Goal: Task Accomplishment & Management: Complete application form

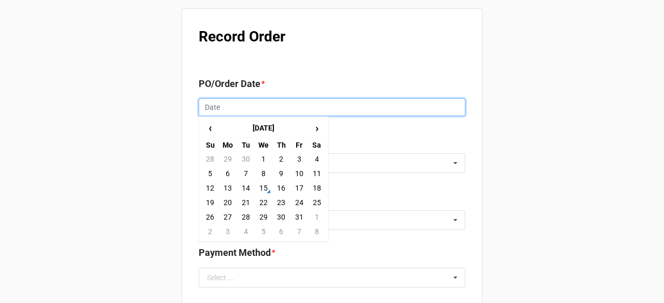
click at [273, 105] on input "text" at bounding box center [332, 108] width 267 height 18
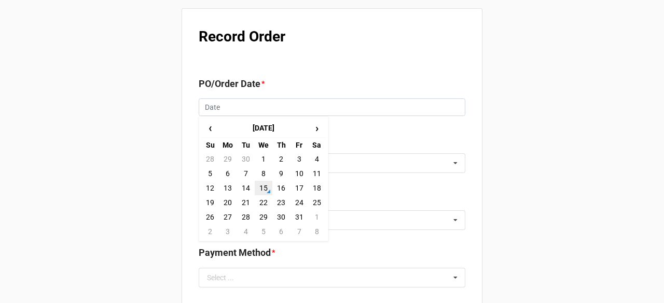
click at [264, 187] on td "15" at bounding box center [264, 188] width 18 height 15
type input "[DATE]"
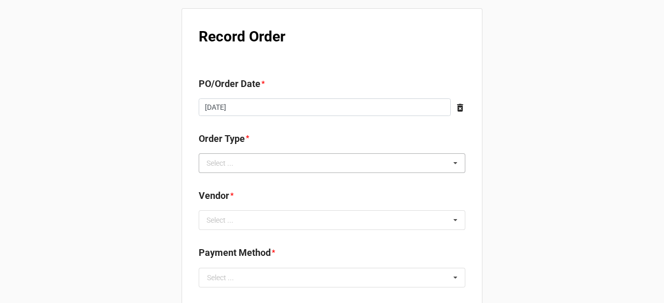
click at [300, 157] on div "Select ... Inventory Replenishment Item Requested Associated with a Specific Job" at bounding box center [332, 163] width 267 height 20
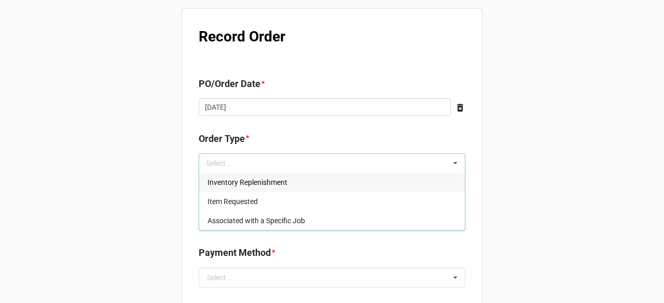
click at [286, 188] on div "Inventory Replenishment" at bounding box center [331, 182] width 265 height 19
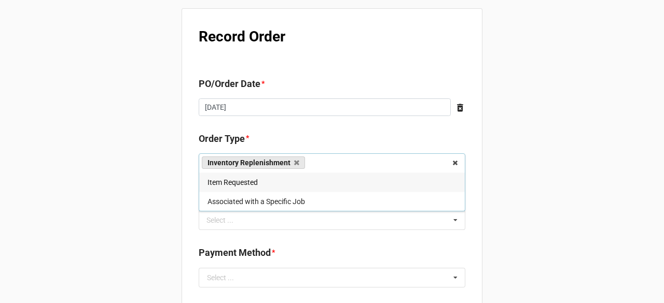
click at [299, 217] on div "Select ... No results found." at bounding box center [332, 221] width 267 height 20
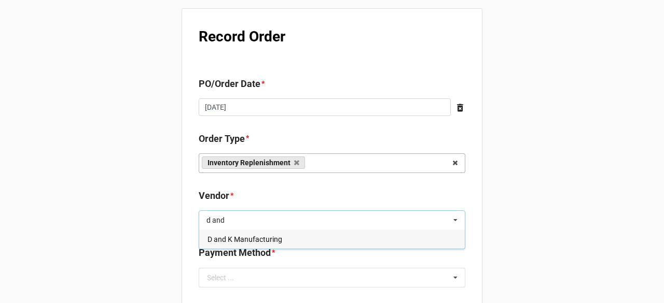
type input "d and"
click at [292, 241] on div "D and K Manufacturing" at bounding box center [331, 239] width 265 height 19
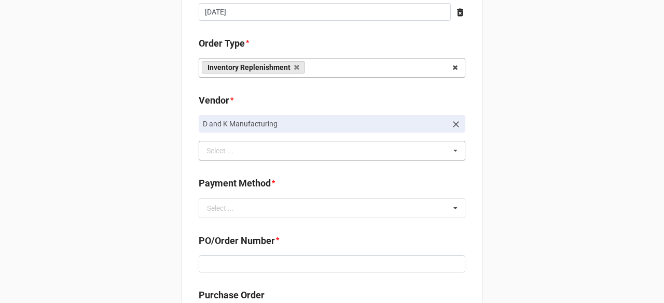
scroll to position [104, 0]
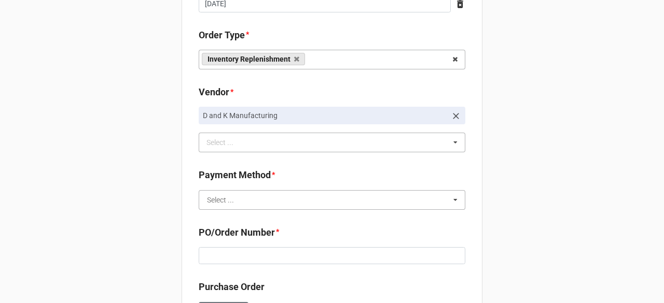
click at [280, 199] on input "text" at bounding box center [332, 200] width 265 height 19
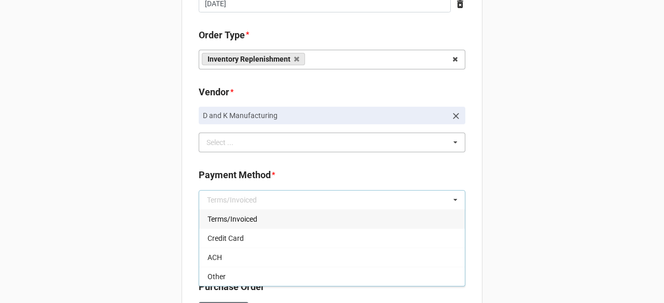
drag, startPoint x: 263, startPoint y: 216, endPoint x: 287, endPoint y: 215, distance: 23.4
click at [263, 215] on div "Terms/Invoiced" at bounding box center [331, 218] width 265 height 19
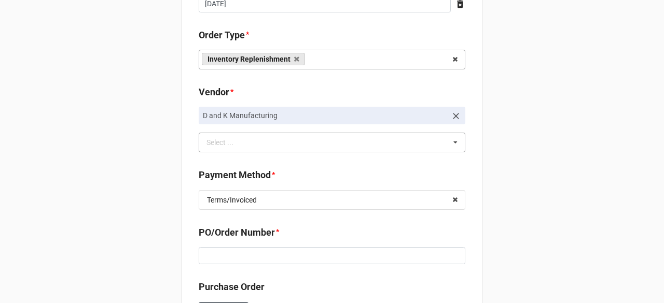
click at [482, 199] on div "Record Order PO/Order Date * 10/15/2025 ‹ October 2025 › Su Mo Tu We Th Fr Sa 2…" at bounding box center [332, 307] width 664 height 822
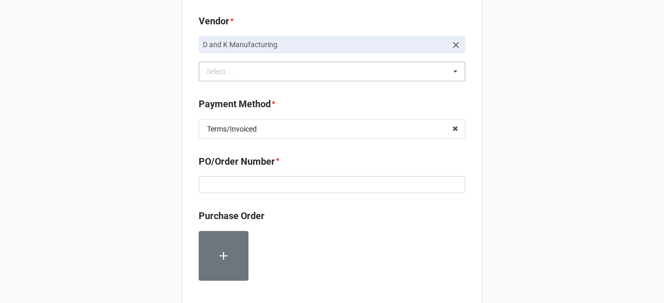
scroll to position [259, 0]
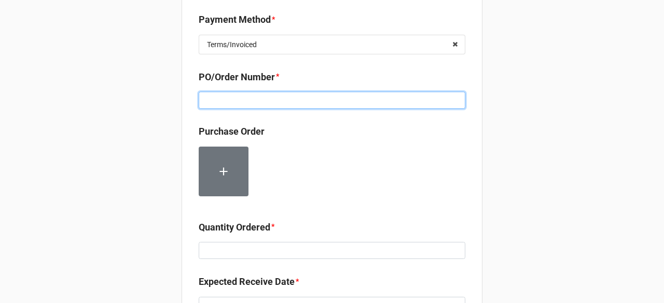
click at [305, 98] on input at bounding box center [332, 101] width 267 height 18
paste input "160227"
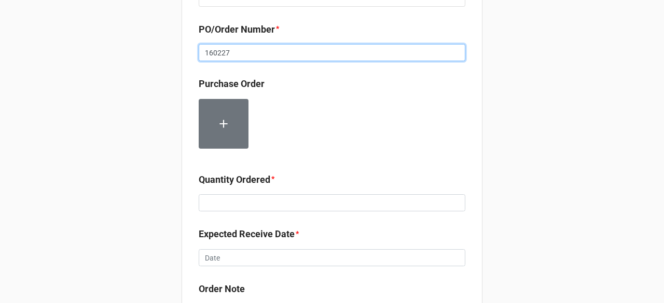
scroll to position [363, 0]
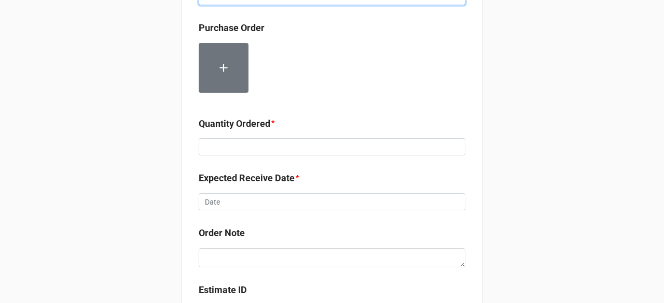
type input "160227"
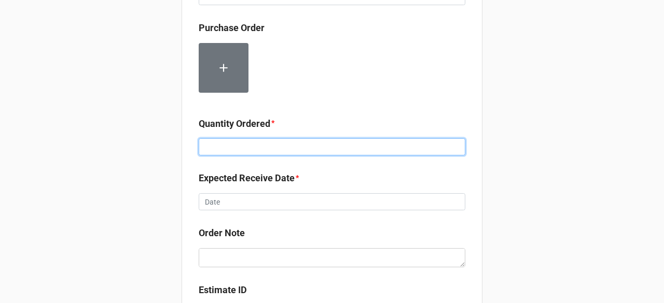
click at [258, 151] on input at bounding box center [332, 147] width 267 height 18
type input "18"
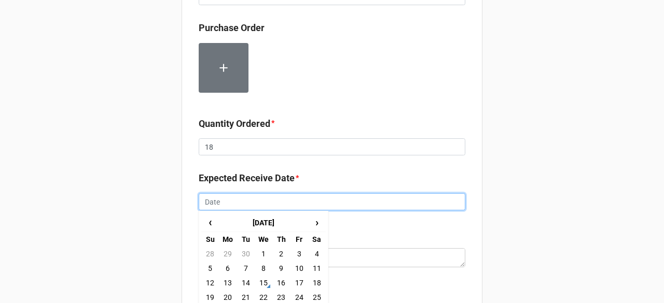
click at [269, 210] on input "text" at bounding box center [332, 202] width 267 height 18
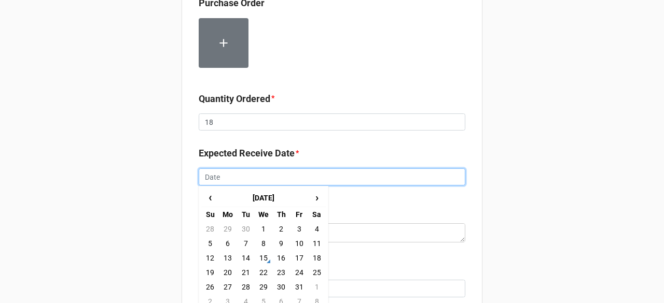
scroll to position [467, 0]
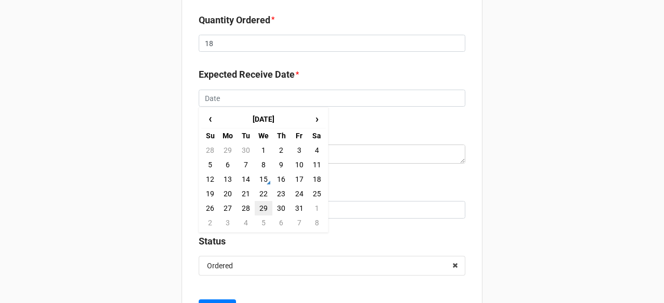
click at [264, 206] on td "29" at bounding box center [264, 208] width 18 height 15
type input "10/29/2025"
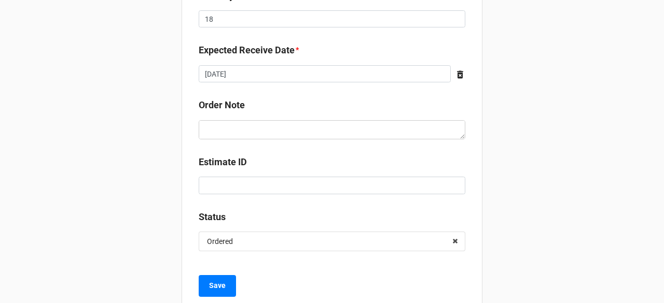
scroll to position [517, 0]
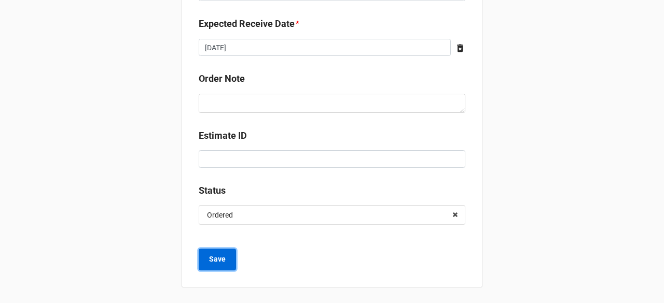
click at [209, 255] on b "Save" at bounding box center [217, 259] width 17 height 11
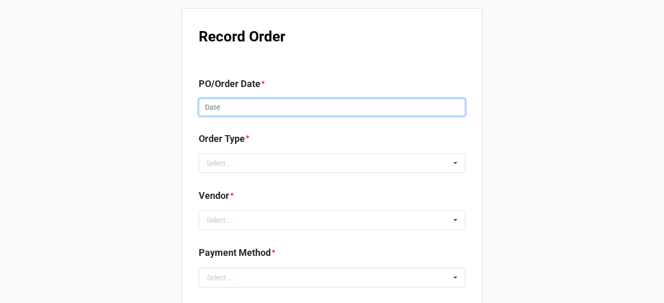
click at [217, 111] on input "text" at bounding box center [332, 108] width 267 height 18
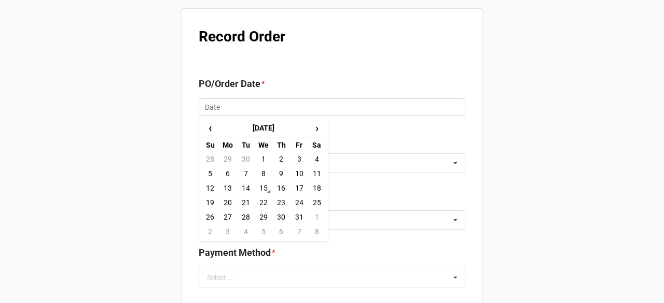
click at [265, 191] on td "15" at bounding box center [264, 188] width 18 height 15
type input "[DATE]"
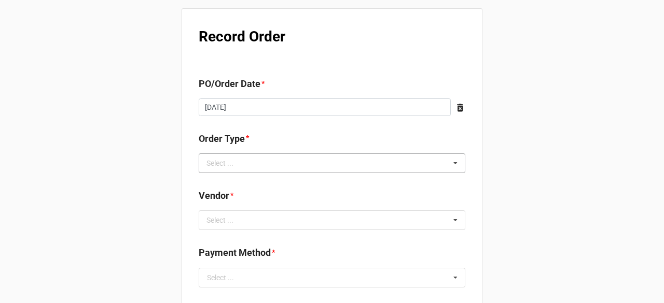
click at [274, 165] on div "Select ... Inventory Replenishment Item Requested Associated with a Specific Job" at bounding box center [332, 163] width 267 height 20
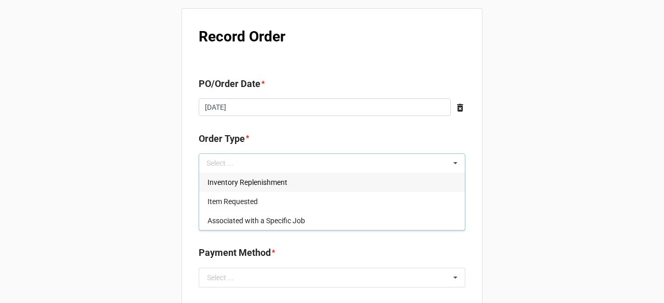
click at [263, 184] on span "Inventory Replenishment" at bounding box center [247, 182] width 80 height 8
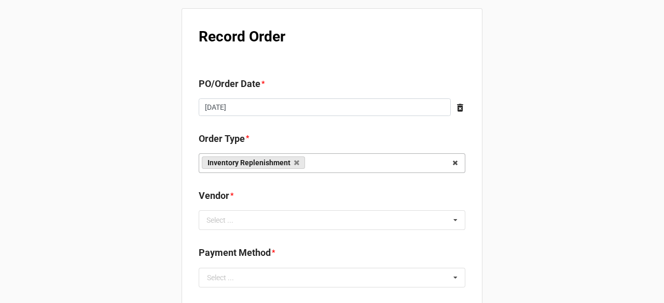
click at [370, 222] on div "Select ... No results found." at bounding box center [332, 221] width 267 height 20
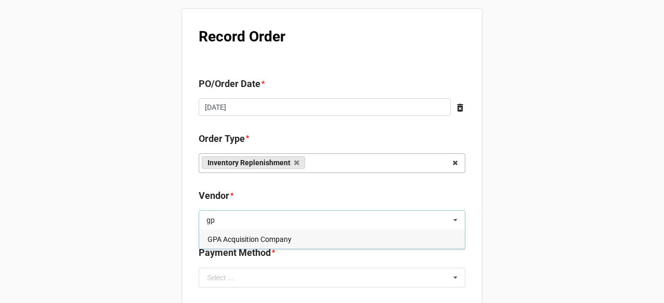
type input "gp"
click at [296, 234] on div "GPA Acquisition Company" at bounding box center [331, 239] width 265 height 19
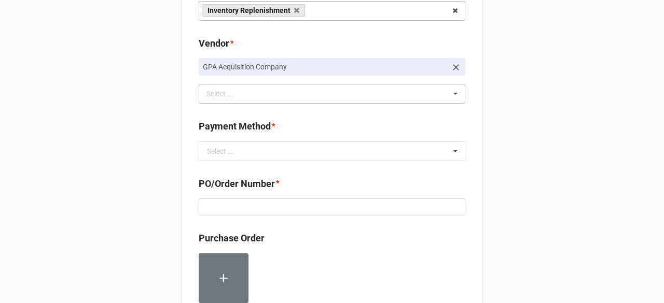
scroll to position [156, 0]
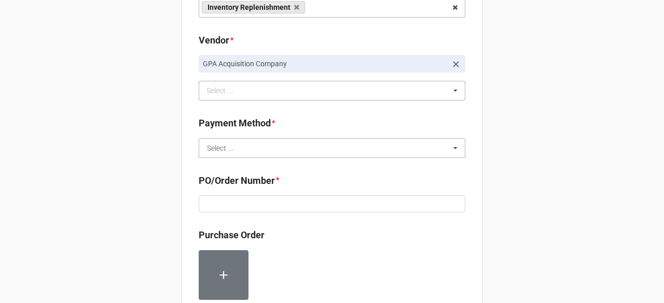
click at [270, 149] on input "text" at bounding box center [332, 148] width 265 height 19
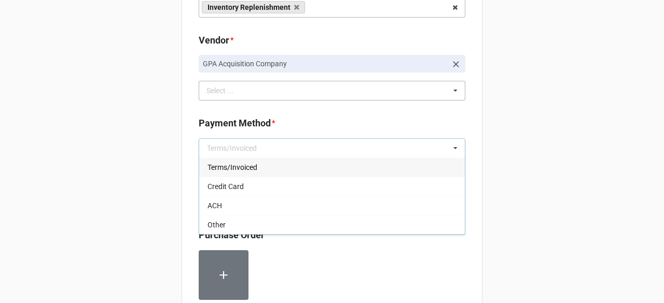
click at [264, 167] on div "Terms/Invoiced" at bounding box center [331, 167] width 265 height 19
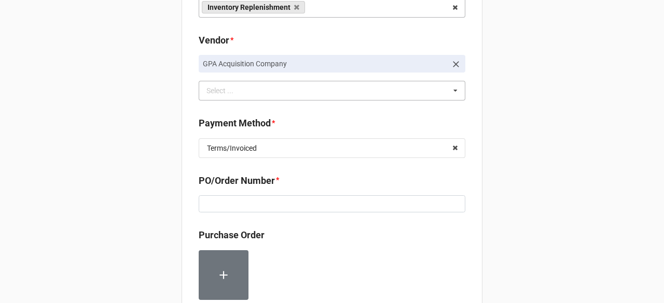
click at [491, 162] on div "Record Order PO/Order Date * 10/15/2025 ‹ October 2025 › Su Mo Tu We Th Fr Sa 2…" at bounding box center [332, 255] width 664 height 822
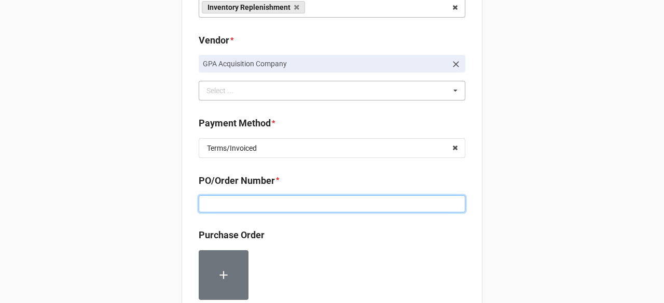
click at [256, 205] on input at bounding box center [332, 204] width 267 height 18
paste input "160228"
type input "160228"
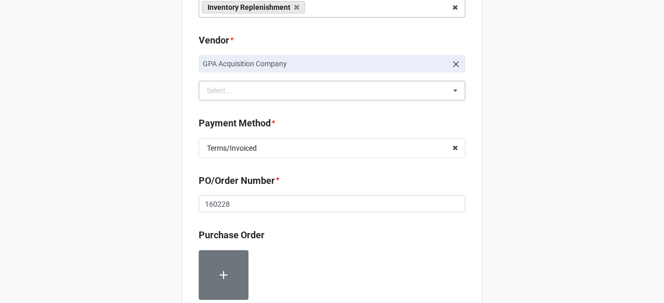
click at [502, 174] on div "Record Order PO/Order Date * 10/15/2025 ‹ October 2025 › Su Mo Tu We Th Fr Sa 2…" at bounding box center [332, 255] width 664 height 822
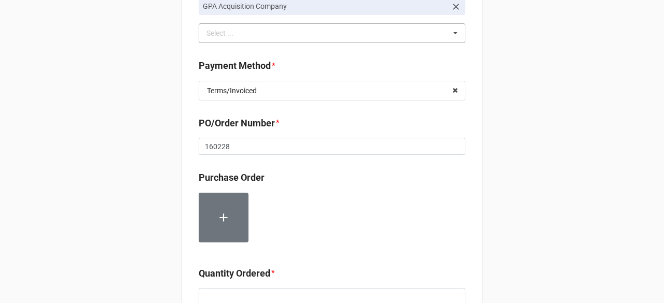
scroll to position [363, 0]
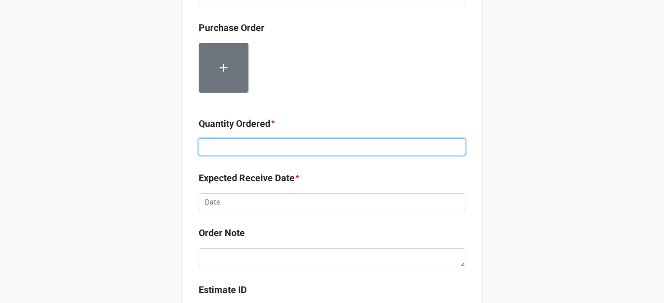
click at [292, 146] on input at bounding box center [332, 147] width 267 height 18
type input "12000"
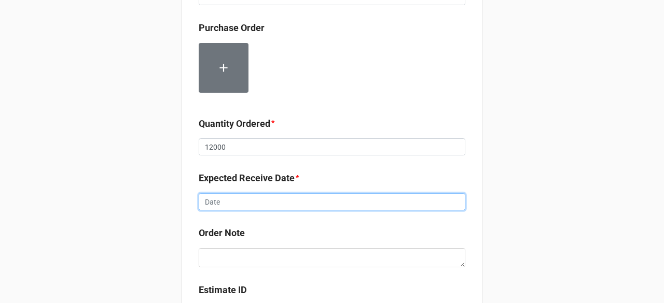
click at [303, 199] on input "text" at bounding box center [332, 202] width 267 height 18
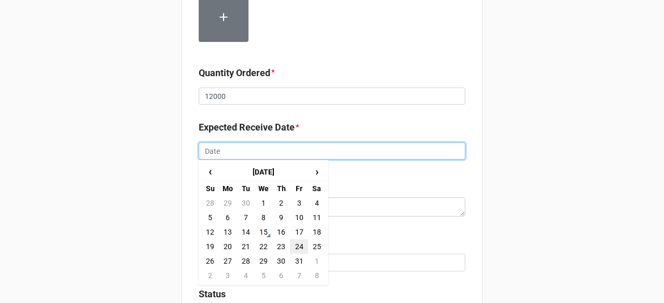
scroll to position [415, 0]
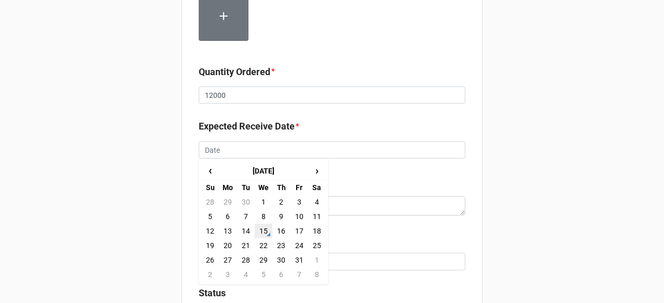
click at [261, 231] on td "15" at bounding box center [264, 231] width 18 height 15
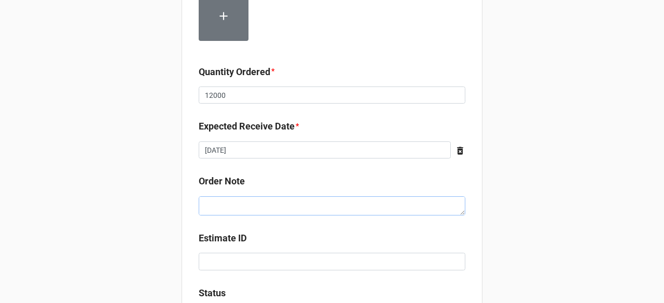
click at [306, 198] on textarea at bounding box center [332, 206] width 267 height 19
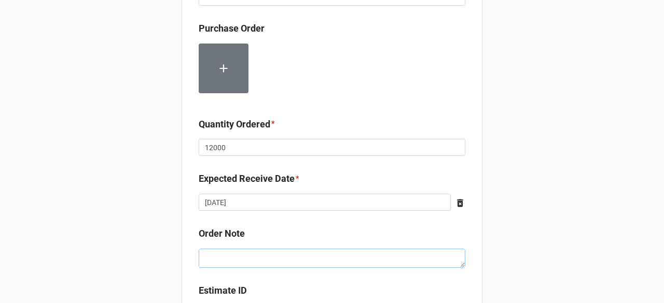
scroll to position [362, 0]
click at [525, 153] on div "Record Order PO/Order Date * 10/15/2025 ‹ October 2025 › Su Mo Tu We Th Fr Sa 2…" at bounding box center [332, 49] width 664 height 822
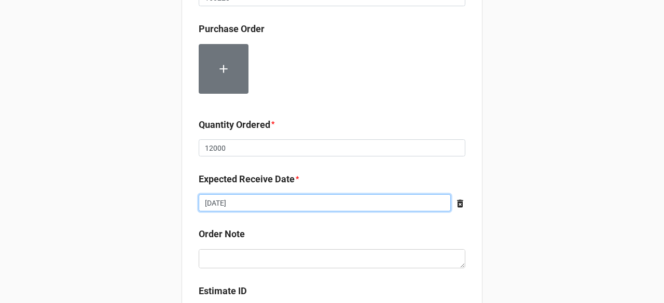
click at [317, 199] on input "[DATE]" at bounding box center [325, 203] width 252 height 18
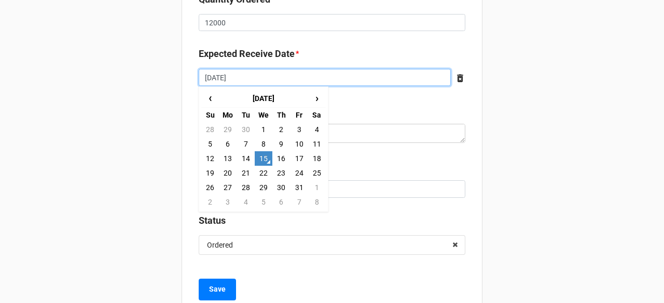
scroll to position [517, 0]
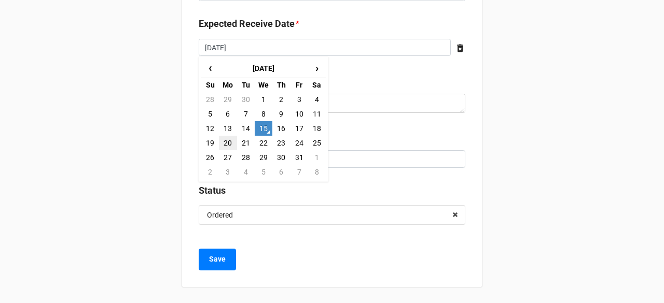
click at [228, 142] on td "20" at bounding box center [228, 143] width 18 height 15
type input "[DATE]"
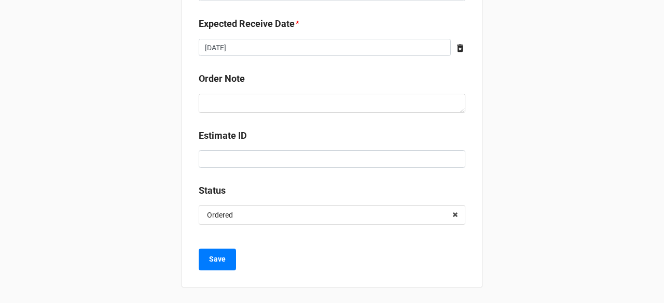
click at [218, 263] on b "Save" at bounding box center [217, 259] width 17 height 11
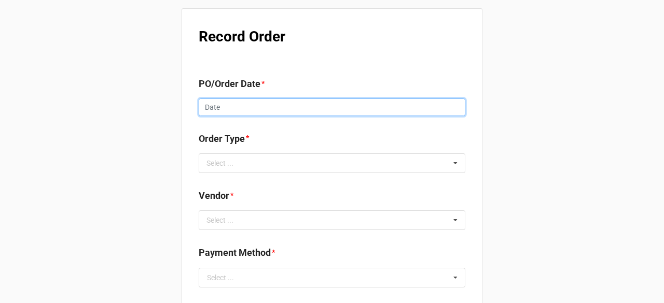
click at [256, 105] on input "text" at bounding box center [332, 108] width 267 height 18
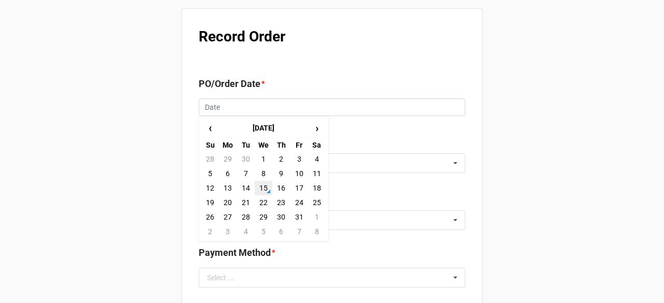
click at [264, 190] on td "15" at bounding box center [264, 188] width 18 height 15
type input "[DATE]"
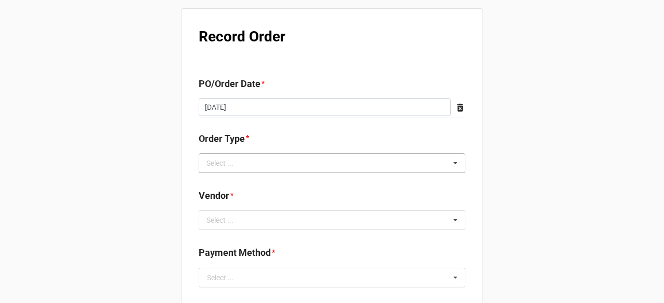
click at [325, 162] on div "Select ... Inventory Replenishment Item Requested Associated with a Specific Job" at bounding box center [332, 163] width 267 height 20
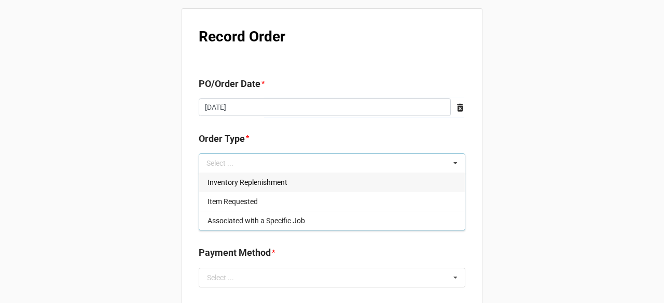
click at [259, 185] on span "Inventory Replenishment" at bounding box center [247, 182] width 80 height 8
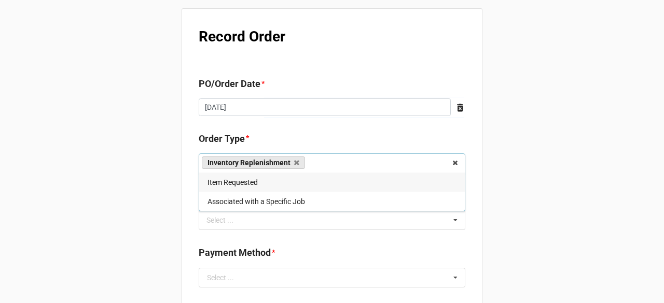
click at [303, 227] on div "Select ... No results found." at bounding box center [332, 221] width 267 height 20
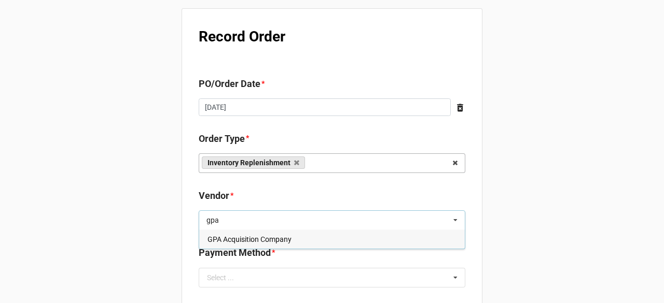
type input "gpa"
click at [285, 237] on span "GPA Acquisition Company" at bounding box center [249, 239] width 84 height 8
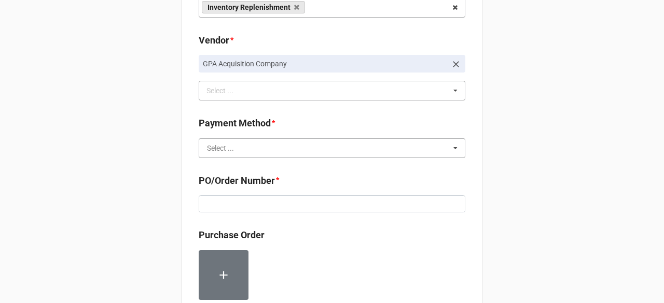
click at [284, 146] on input "text" at bounding box center [332, 148] width 265 height 19
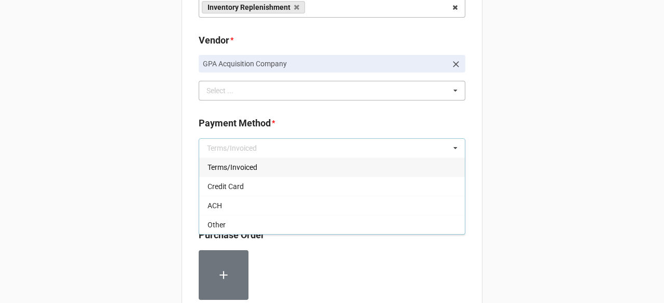
click at [273, 165] on div "Terms/Invoiced" at bounding box center [331, 167] width 265 height 19
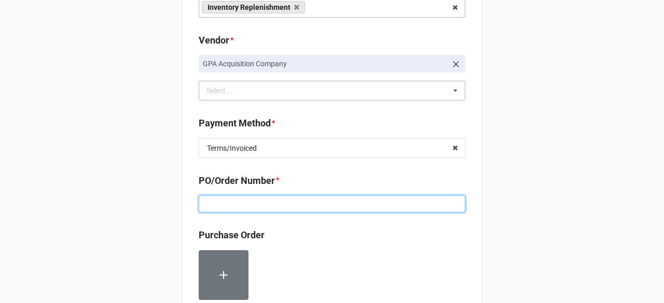
click at [284, 198] on input at bounding box center [332, 204] width 267 height 18
paste input "160228"
type input "160228"
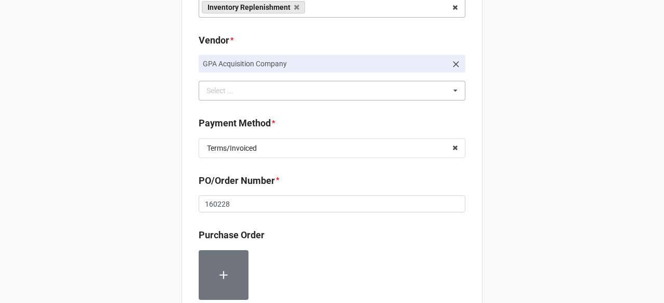
click at [559, 207] on div "Record Order PO/Order Date * [DATE] ‹ [DATE] › Su Mo Tu We Th Fr Sa 28 29 30 1 …" at bounding box center [332, 255] width 664 height 822
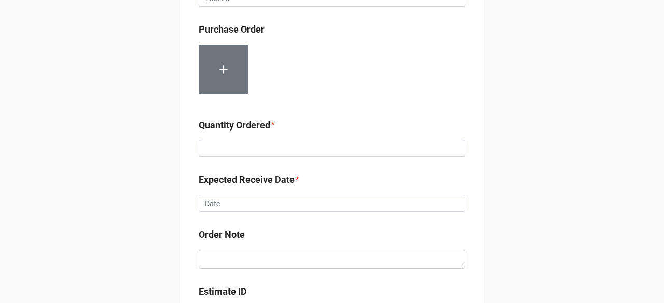
scroll to position [363, 0]
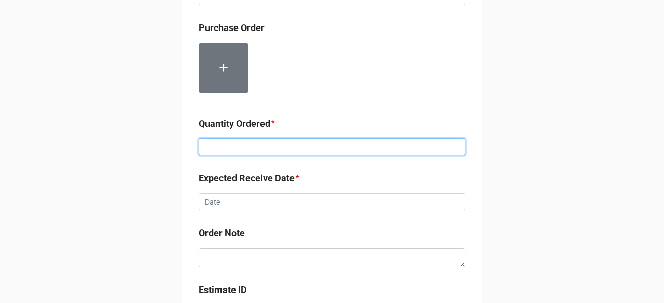
click at [277, 152] on input at bounding box center [332, 147] width 267 height 18
type input "12000"
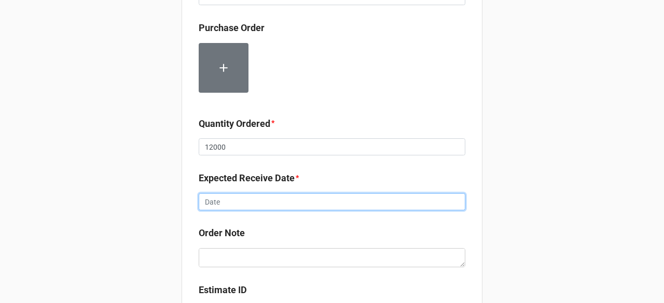
click at [290, 202] on input "text" at bounding box center [332, 202] width 267 height 18
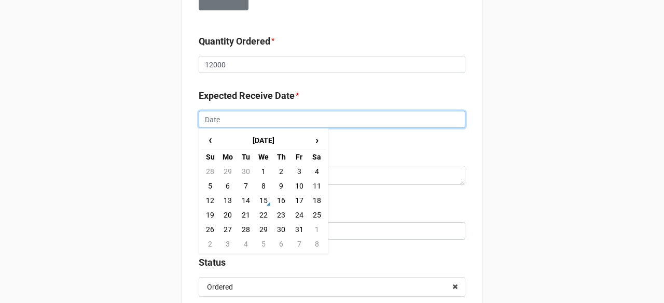
scroll to position [467, 0]
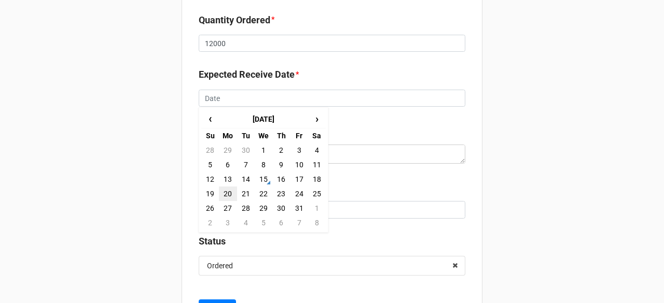
click at [220, 193] on td "20" at bounding box center [228, 194] width 18 height 15
type input "[DATE]"
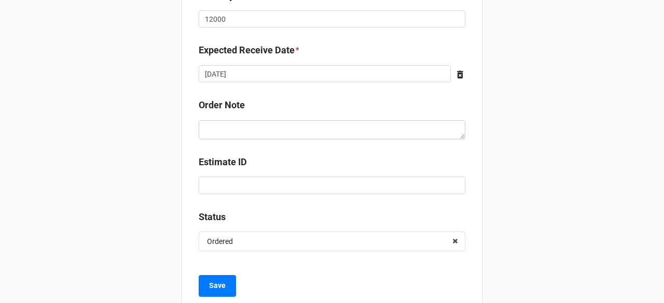
scroll to position [517, 0]
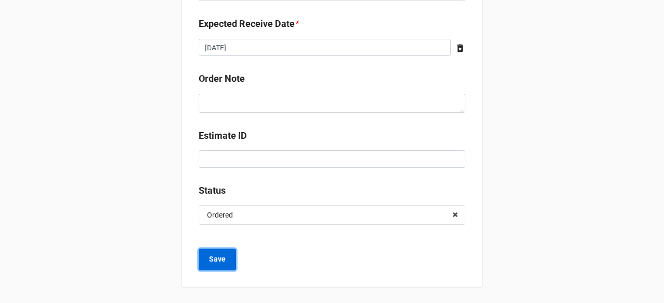
click at [204, 256] on button "Save" at bounding box center [217, 260] width 37 height 22
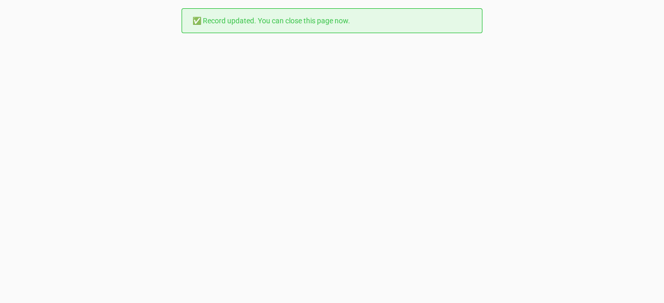
scroll to position [0, 0]
